Goal: Task Accomplishment & Management: Complete application form

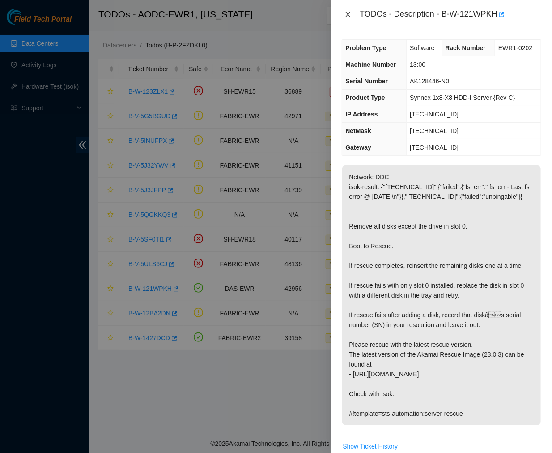
click at [346, 17] on icon "close" at bounding box center [348, 14] width 5 height 5
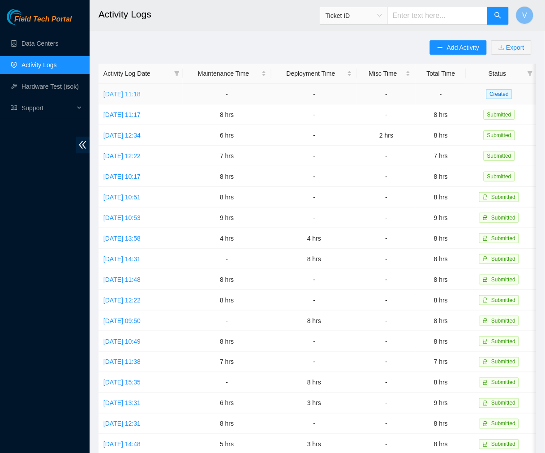
click at [141, 96] on link "[DATE] 11:18" at bounding box center [121, 93] width 37 height 7
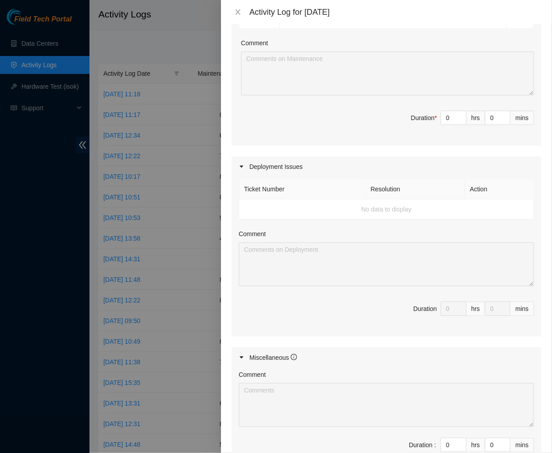
scroll to position [520, 0]
drag, startPoint x: 444, startPoint y: 127, endPoint x: 417, endPoint y: 130, distance: 27.5
click at [417, 130] on span "Duration * 0 hrs 0 mins" at bounding box center [386, 124] width 295 height 25
type input "8"
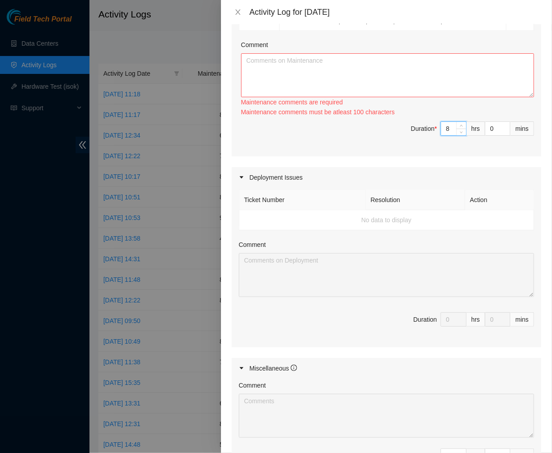
type input "8"
click at [400, 74] on textarea "Comment" at bounding box center [387, 75] width 293 height 44
paste textarea "Ticket #: B-W-13UU8GM - Ran hardware test: 23.34.58.84: failed: disk_small - sm…"
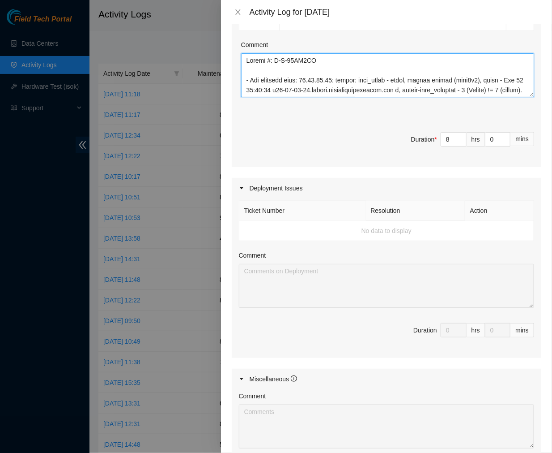
scroll to position [450, 0]
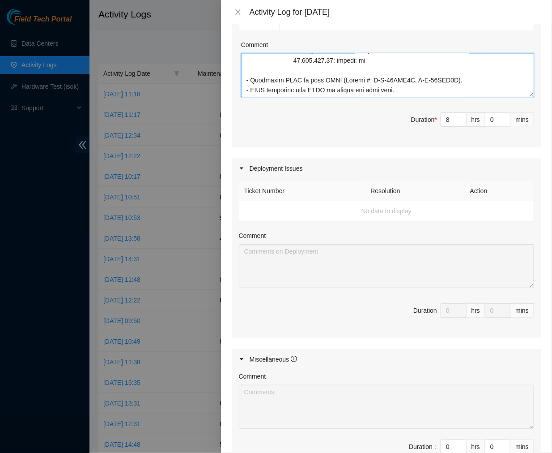
click at [291, 70] on textarea "Comment" at bounding box center [387, 75] width 293 height 44
click at [291, 72] on textarea "Comment" at bounding box center [387, 75] width 293 height 44
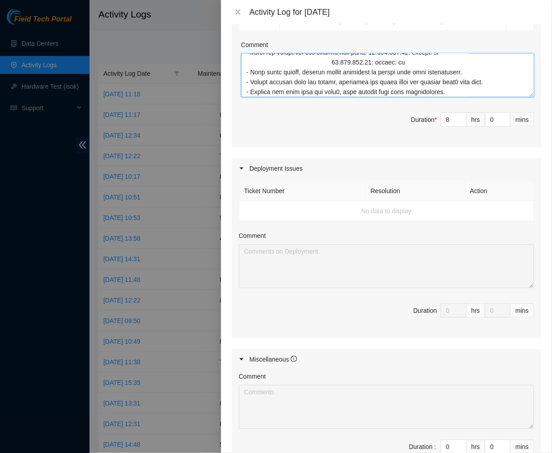
scroll to position [321, 0]
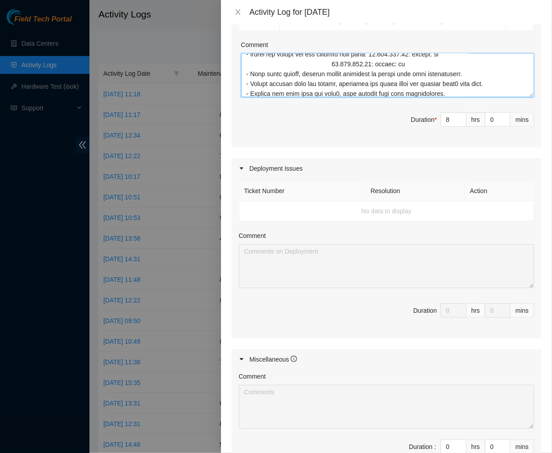
click at [329, 85] on textarea "Comment" at bounding box center [387, 75] width 293 height 44
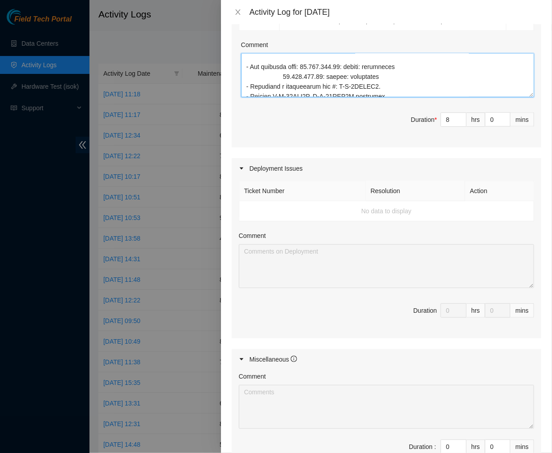
scroll to position [220, 0]
click at [284, 93] on textarea "Comment" at bounding box center [387, 75] width 293 height 44
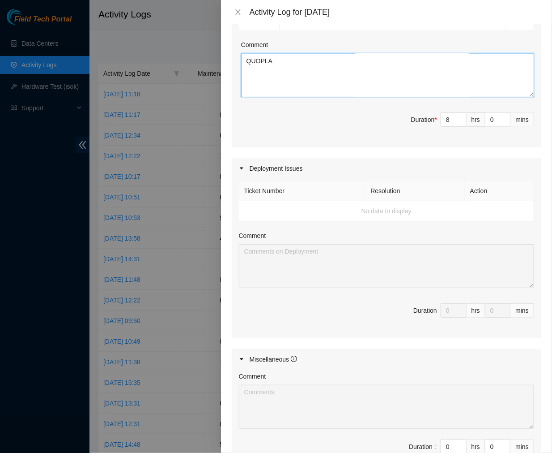
scroll to position [173, 0]
click at [273, 86] on textarea "Comment" at bounding box center [387, 75] width 293 height 44
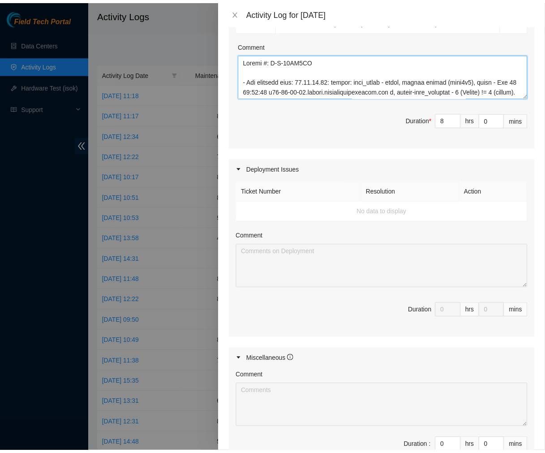
scroll to position [648, 0]
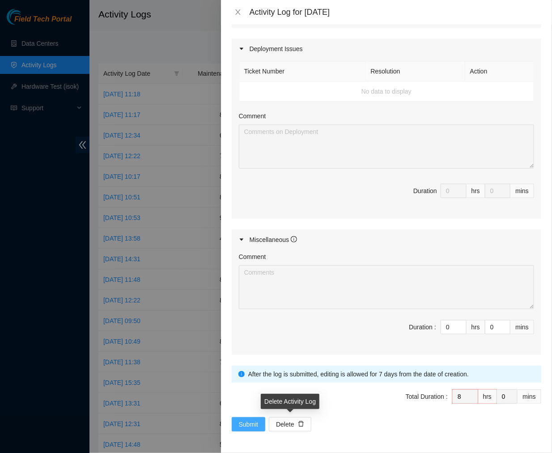
type textarea "Ticket #: B-W-13UU8GM - Ran hardware test: 23.34.58.84: failed: disk_small - sm…"
click at [254, 423] on span "Submit" at bounding box center [249, 424] width 20 height 10
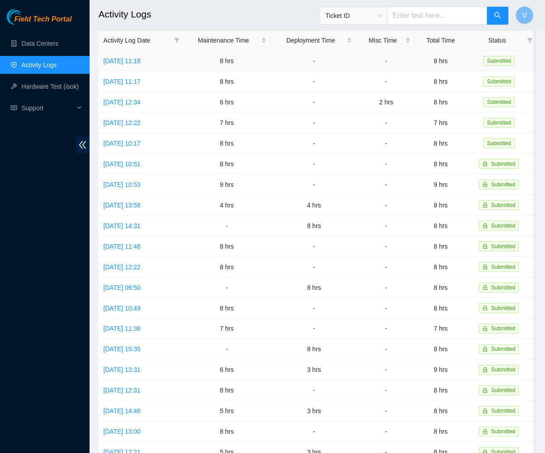
scroll to position [0, 0]
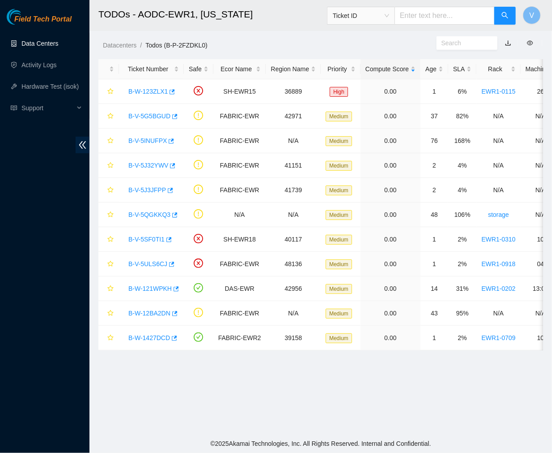
click at [54, 40] on link "Data Centers" at bounding box center [39, 43] width 37 height 7
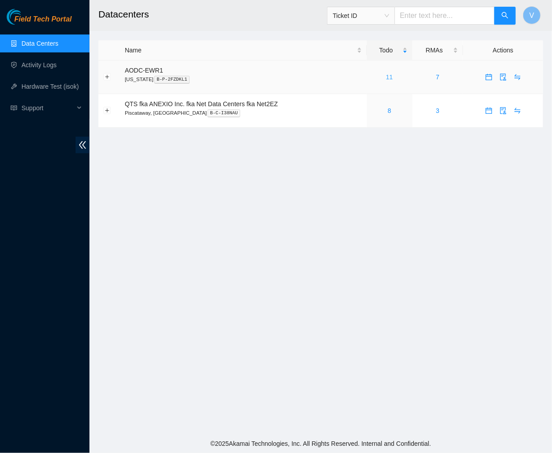
click at [391, 77] on link "11" at bounding box center [389, 76] width 7 height 7
